Goal: Check status: Check status

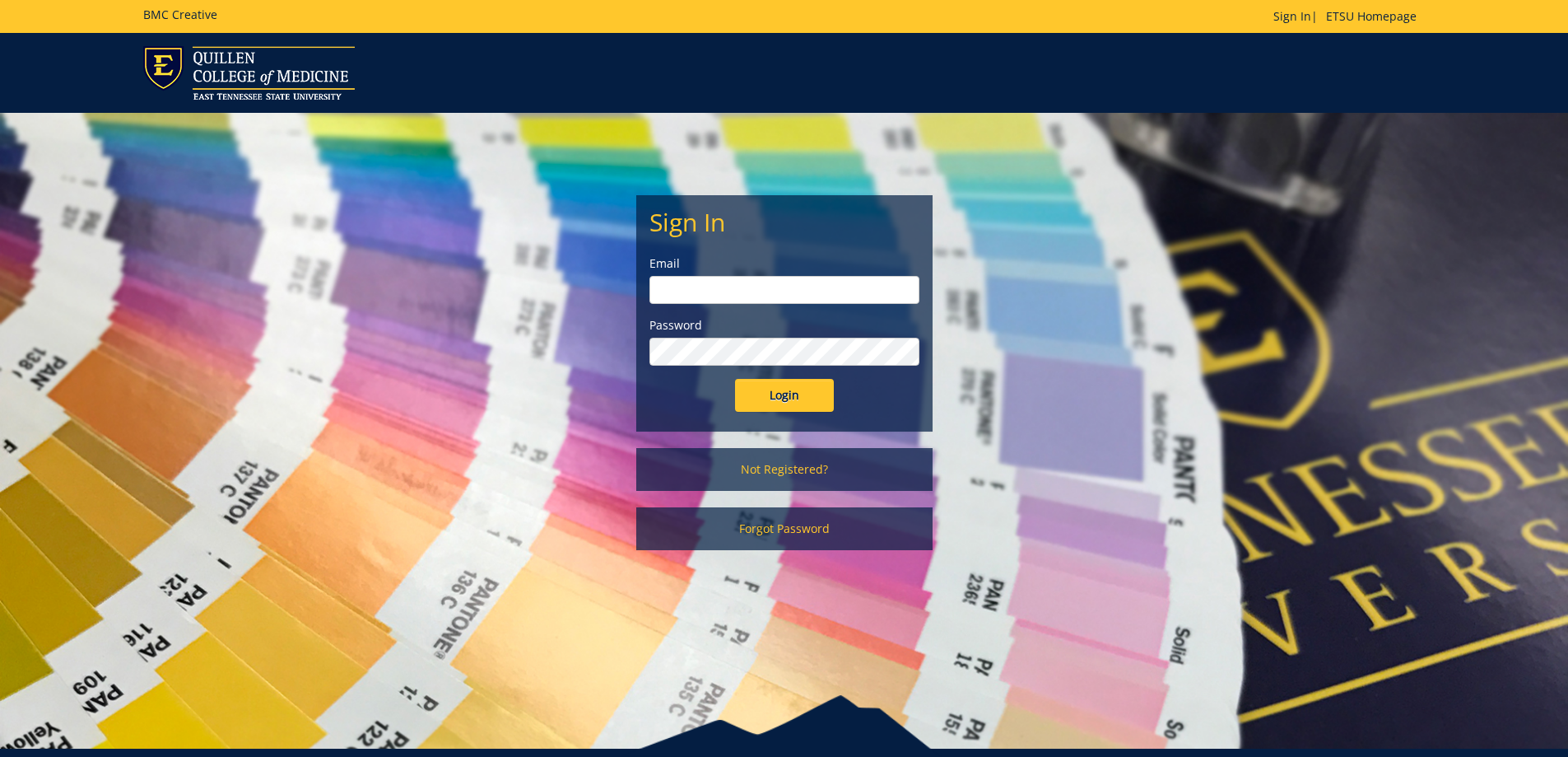
type input "storkj@etsu.edu"
click at [784, 397] on input "Login" at bounding box center [784, 395] width 99 height 33
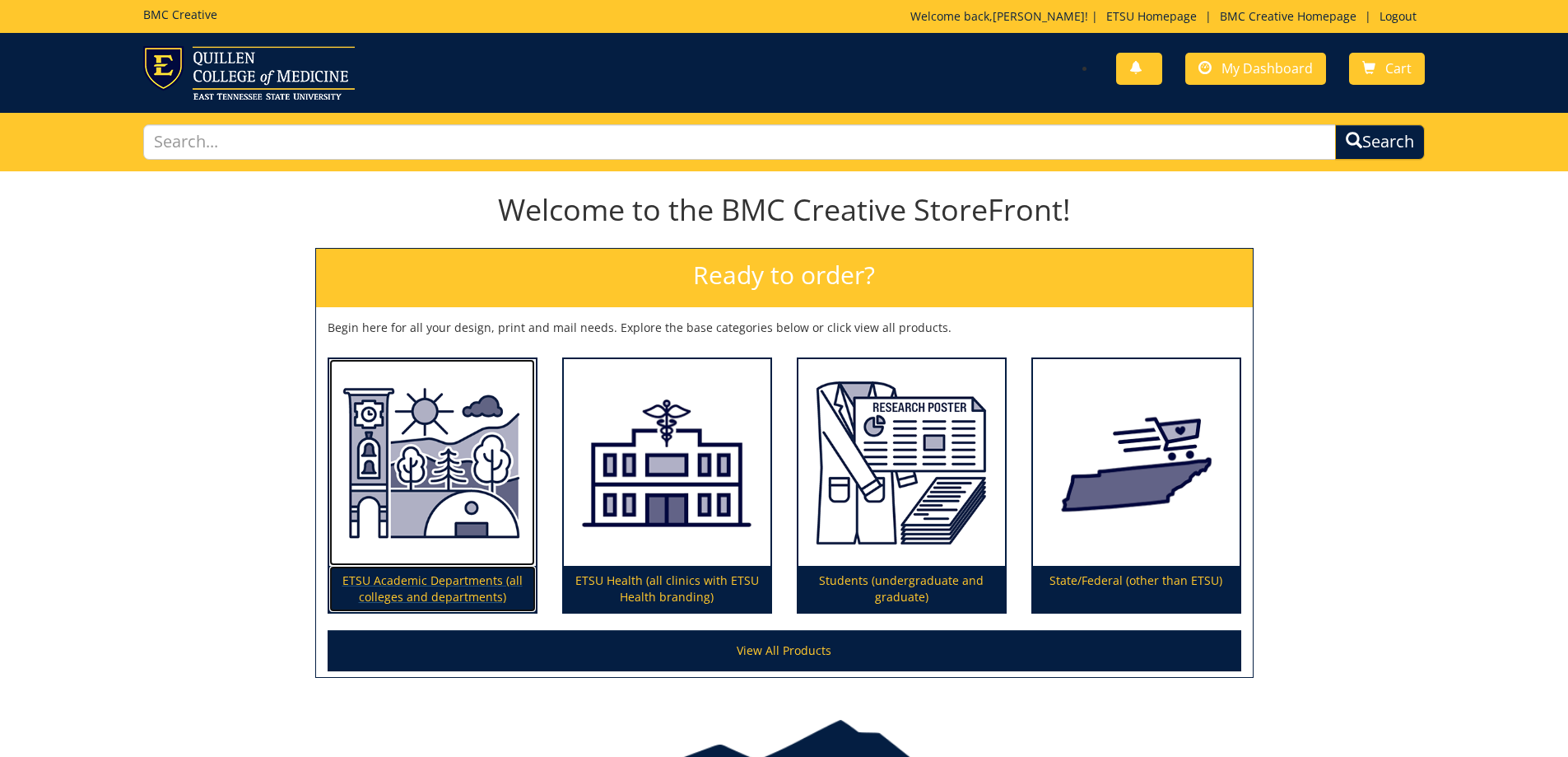
click at [476, 593] on p "ETSU Academic Departments (all colleges and departments)" at bounding box center [433, 589] width 207 height 46
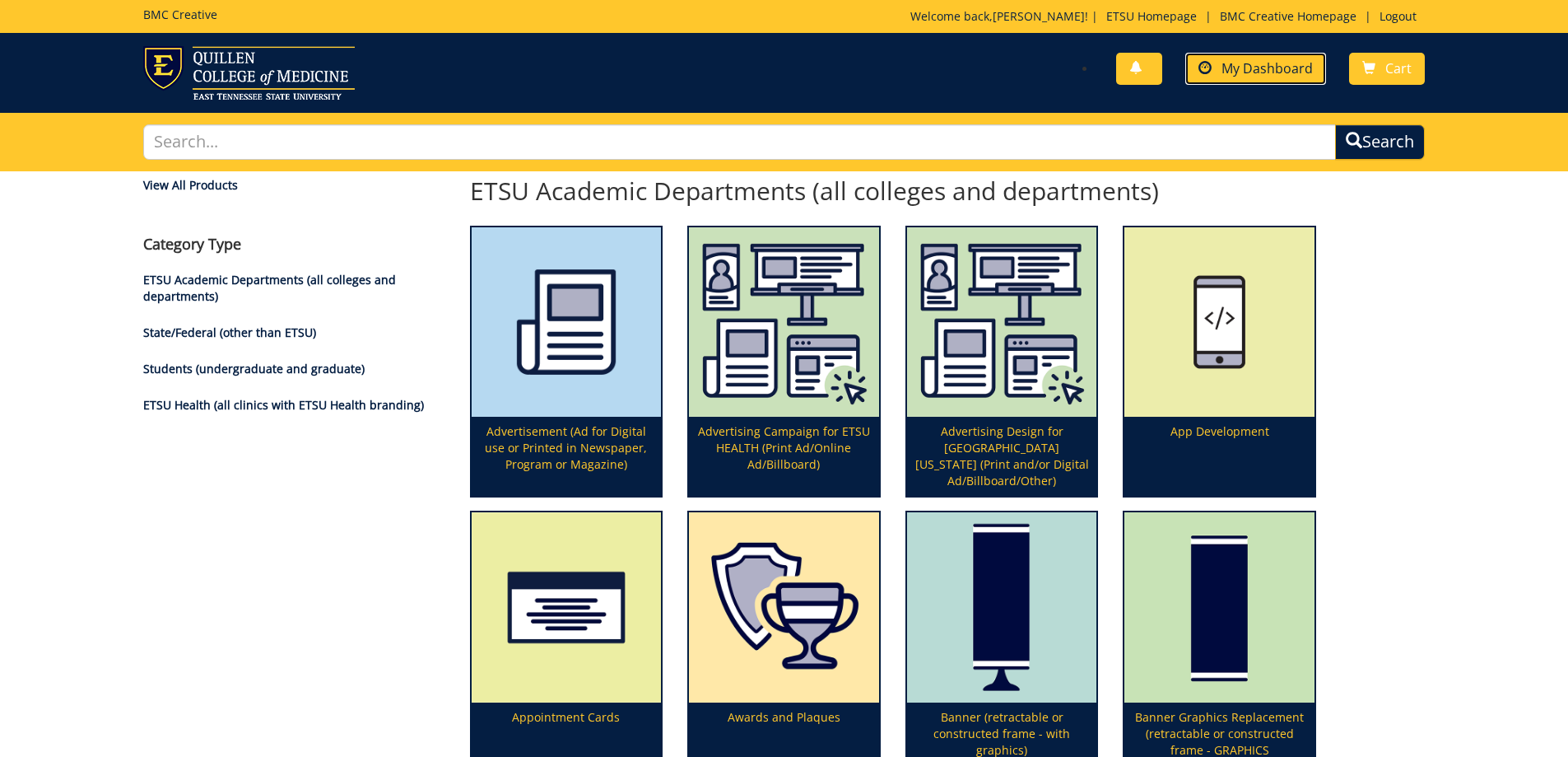
click at [1294, 73] on span "My Dashboard" at bounding box center [1267, 68] width 91 height 18
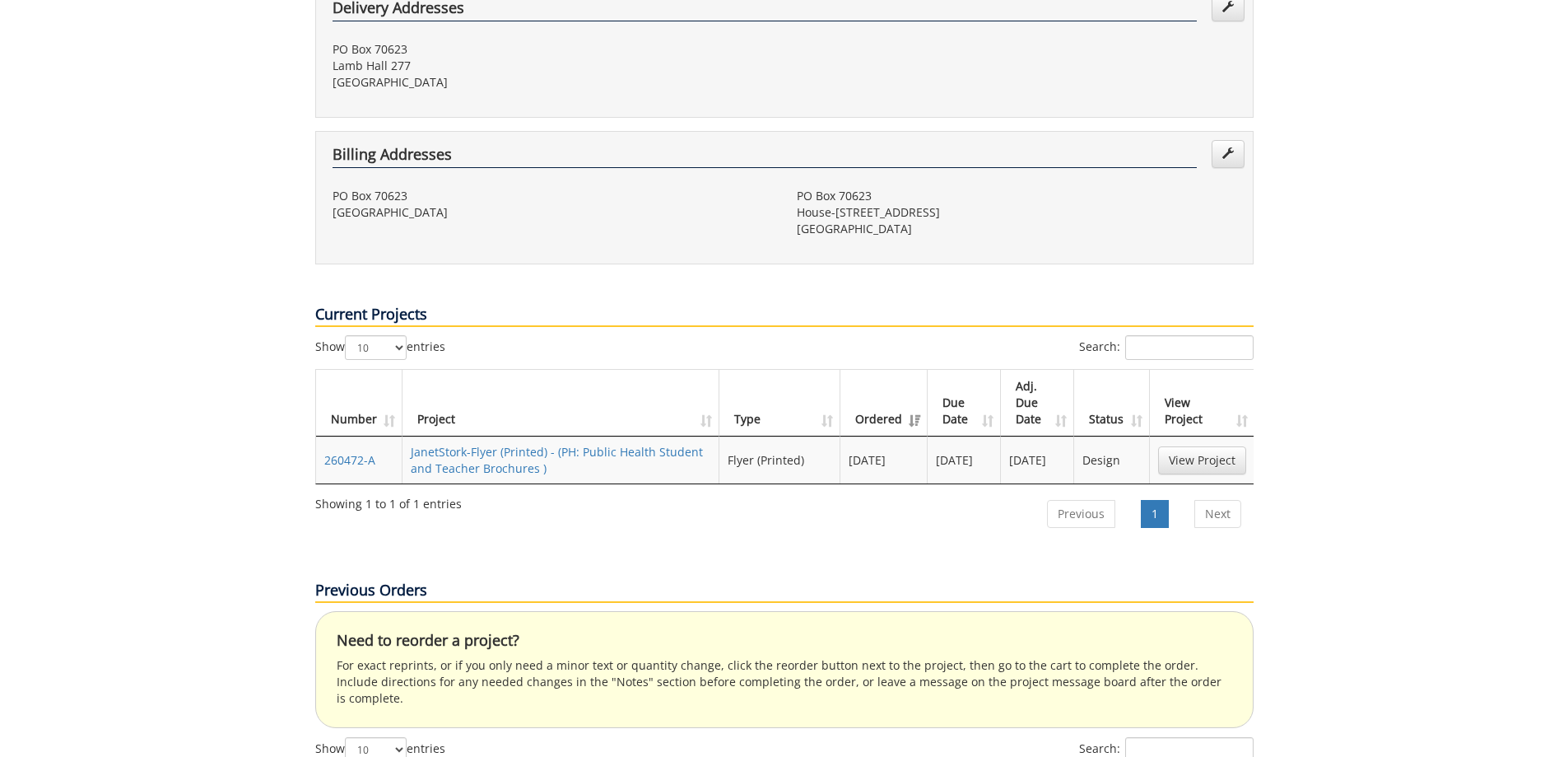
scroll to position [494, 0]
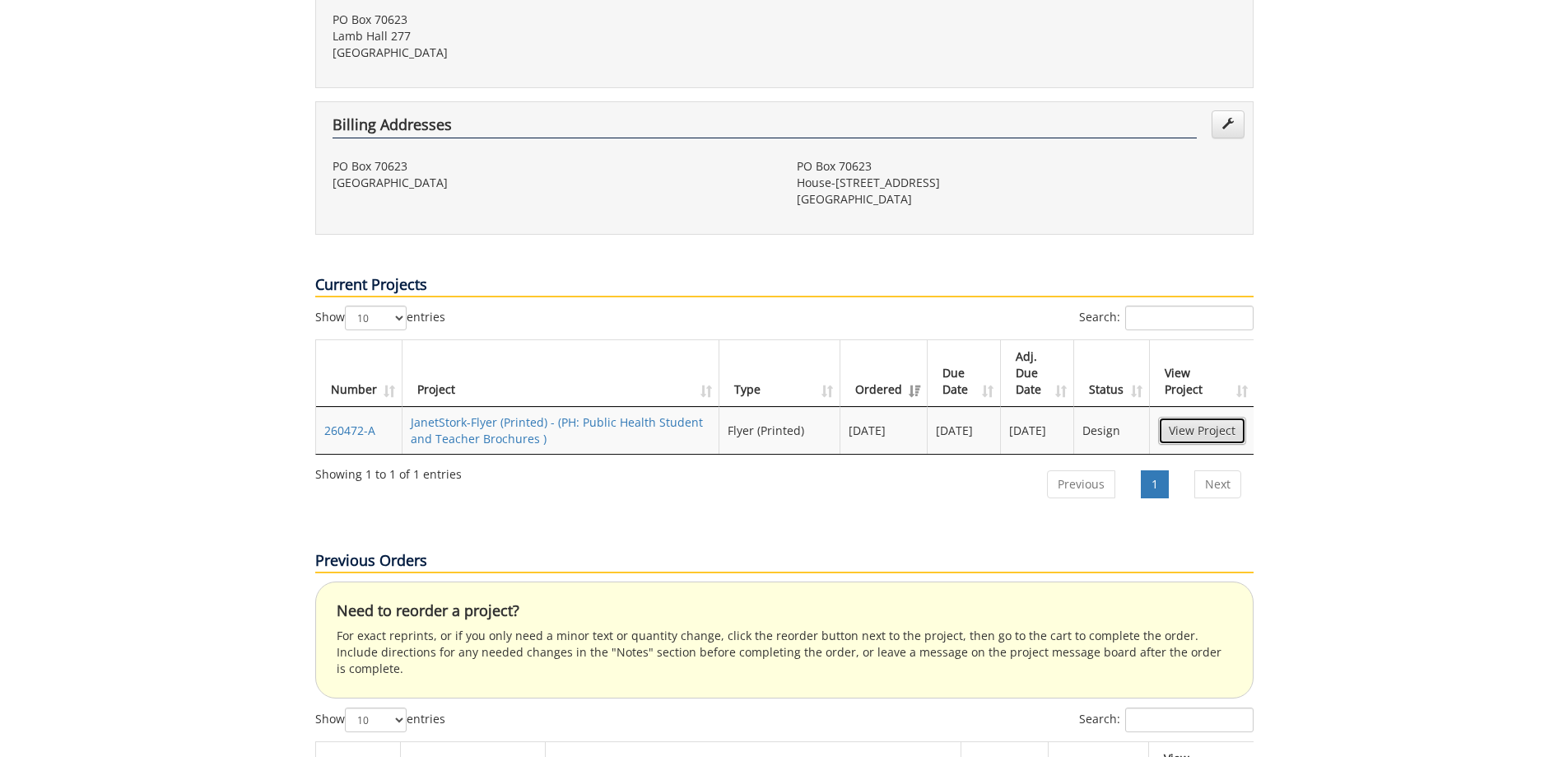
click at [1190, 416] on link "View Project" at bounding box center [1202, 430] width 88 height 28
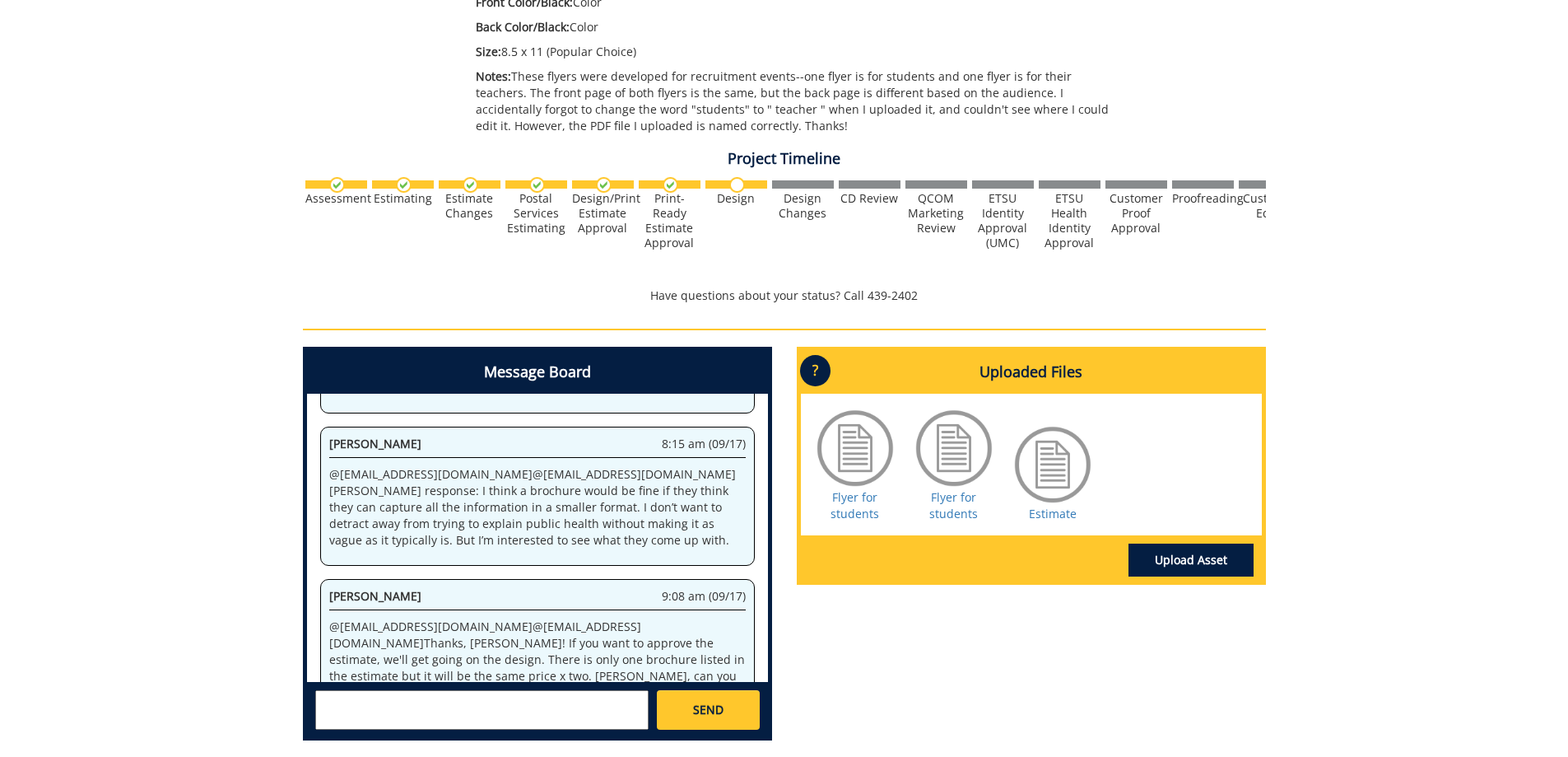
scroll to position [494, 0]
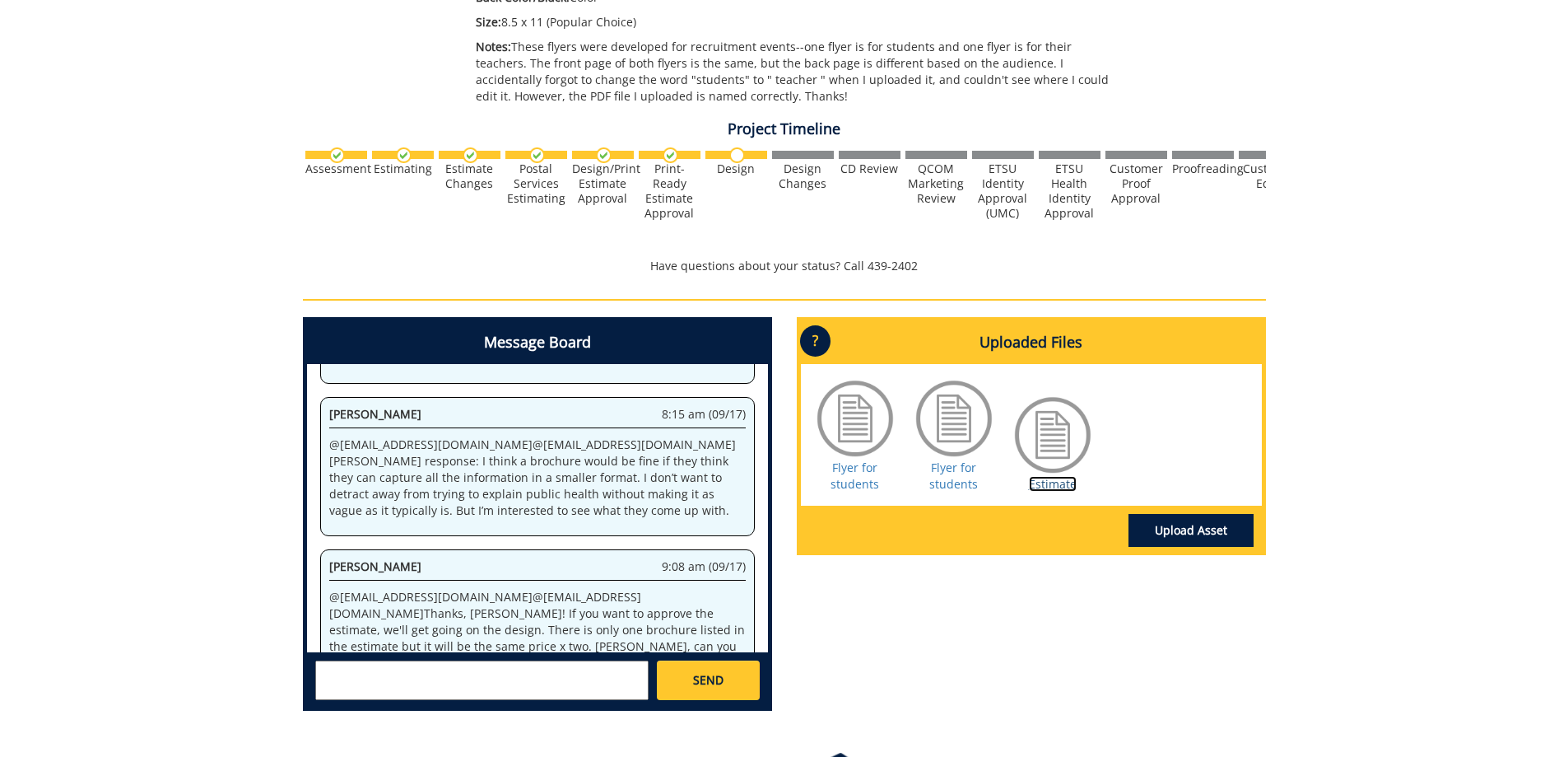
click at [1056, 477] on link "Estimate" at bounding box center [1053, 484] width 47 height 16
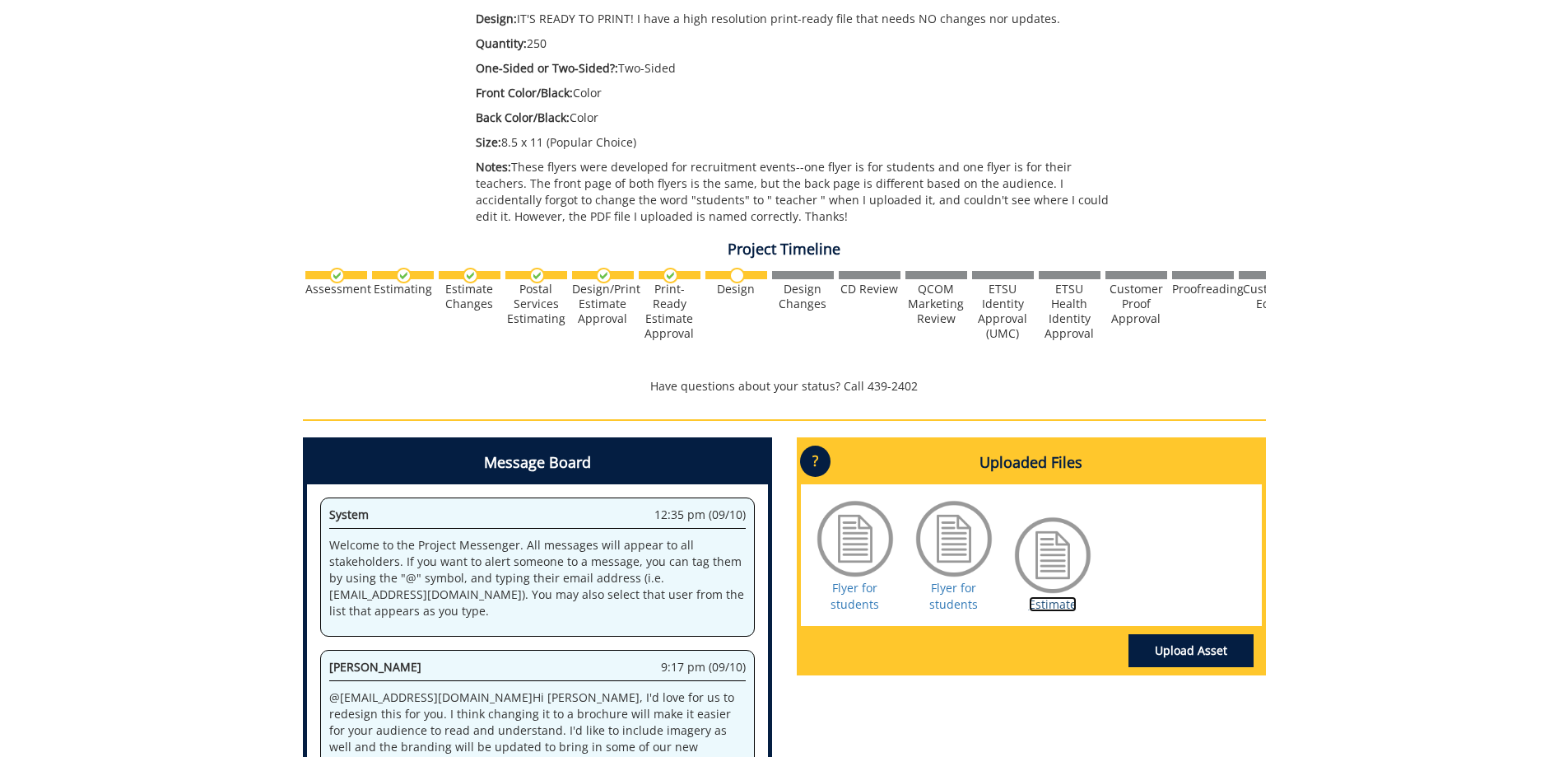
scroll to position [0, 0]
